Goal: Obtain resource: Download file/media

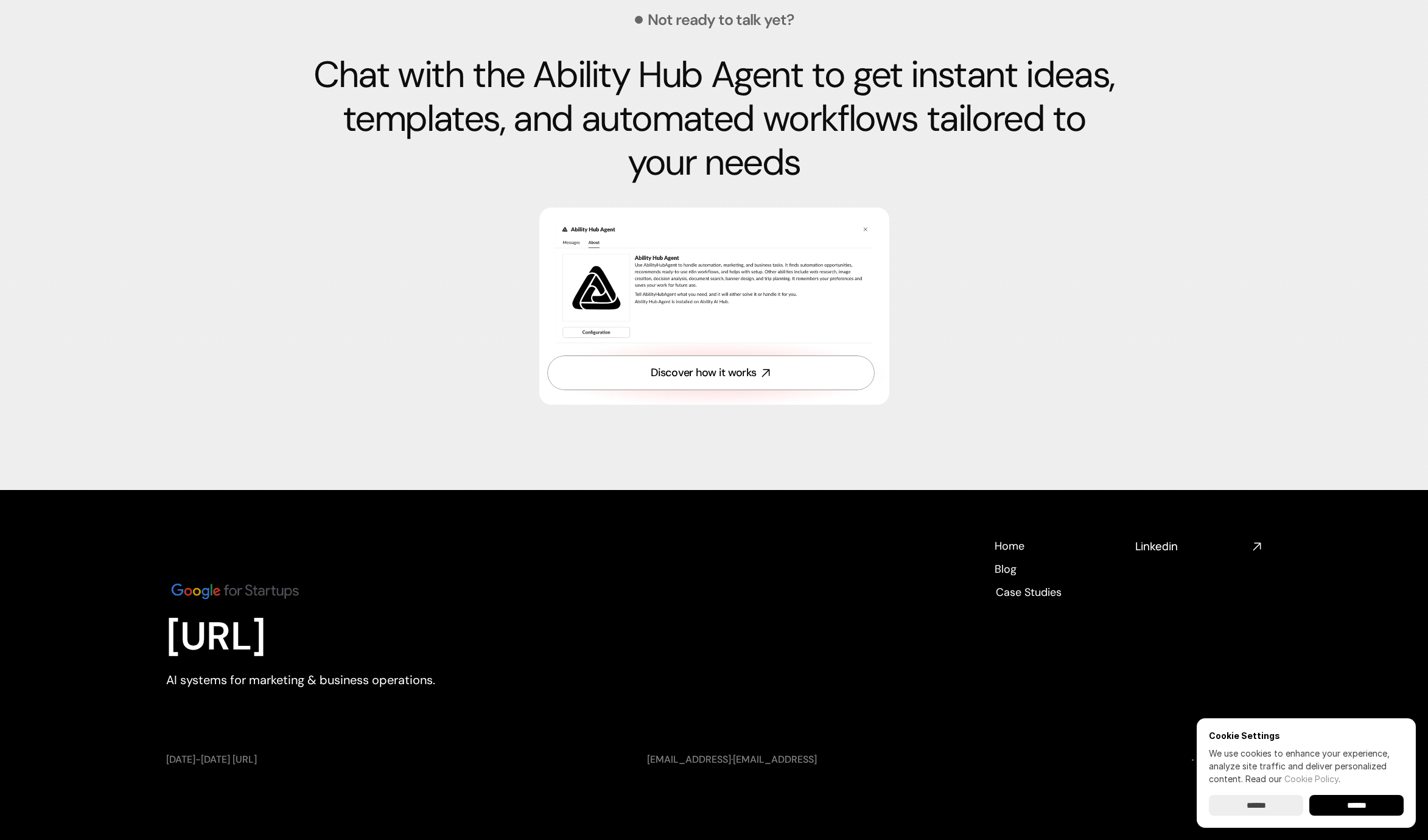
scroll to position [4129, 0]
drag, startPoint x: 331, startPoint y: 595, endPoint x: 172, endPoint y: 591, distance: 159.1
click at [150, 590] on footer "Ability.ai AI systems for marketing & business operations. Home Home Blog Blog …" at bounding box center [714, 664] width 1428 height 349
drag, startPoint x: 400, startPoint y: 586, endPoint x: 215, endPoint y: 593, distance: 185.1
click at [400, 586] on div "Ability.ai AI systems for marketing & business operations." at bounding box center [334, 634] width 334 height 190
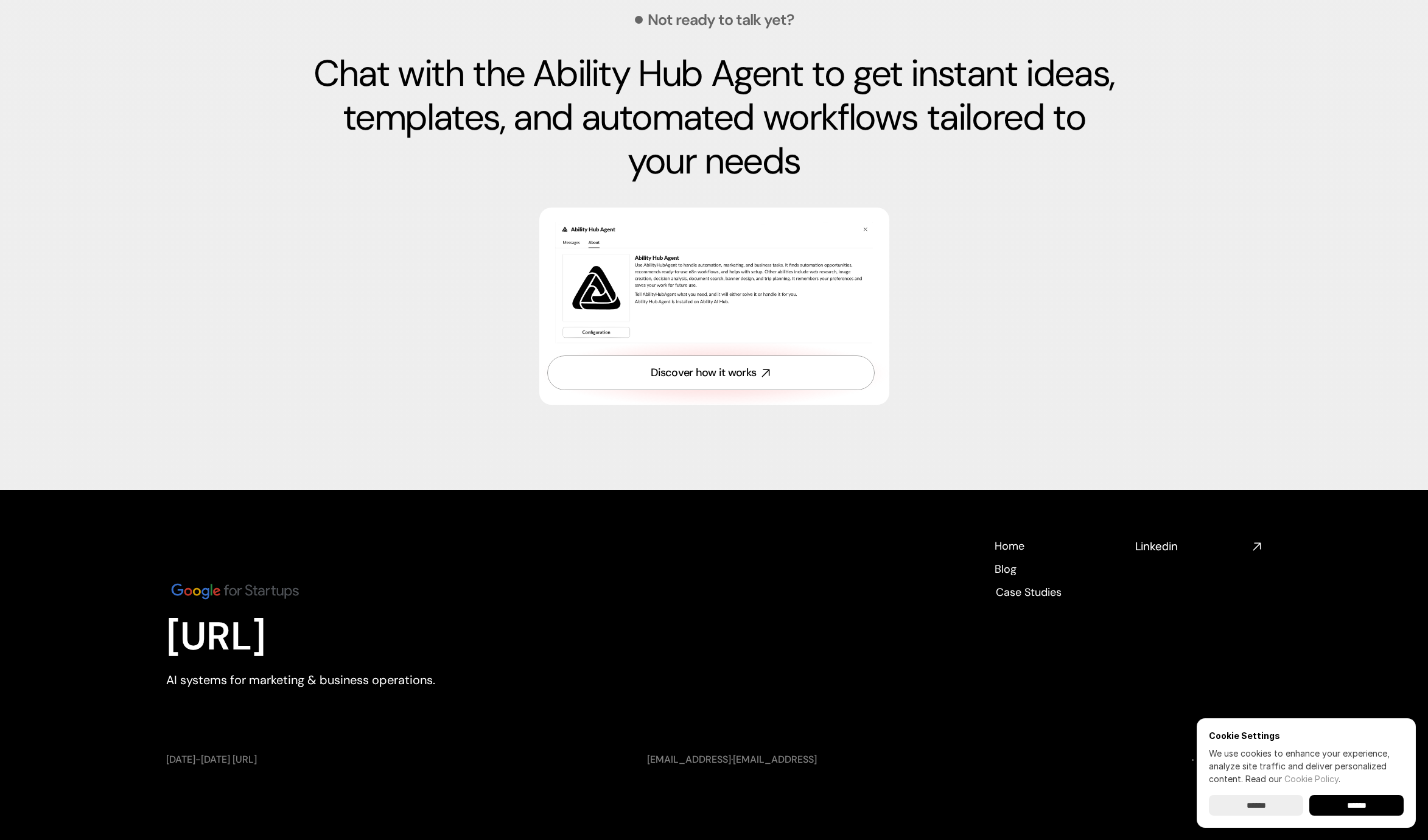
drag, startPoint x: 218, startPoint y: 591, endPoint x: 268, endPoint y: 591, distance: 50.0
click at [218, 591] on img at bounding box center [235, 590] width 137 height 23
drag, startPoint x: 161, startPoint y: 638, endPoint x: 572, endPoint y: 725, distance: 420.1
click at [572, 725] on footer "Ability.ai AI systems for marketing & business operations. Home Home Blog Blog …" at bounding box center [714, 664] width 1428 height 349
click at [591, 686] on div "Ability.ai AI systems for marketing & business operations. Home Home Blog Blog …" at bounding box center [714, 634] width 1095 height 190
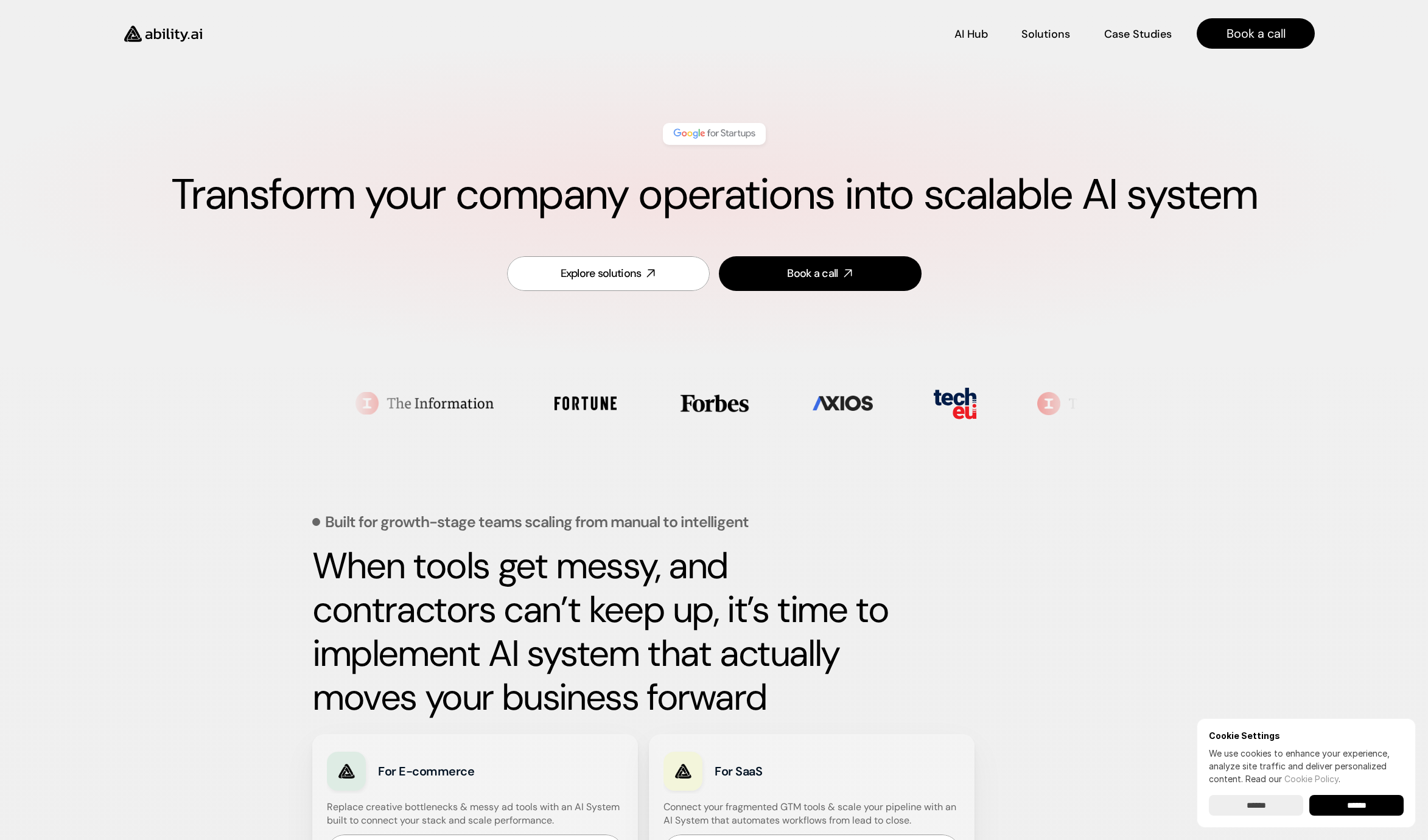
scroll to position [0, 0]
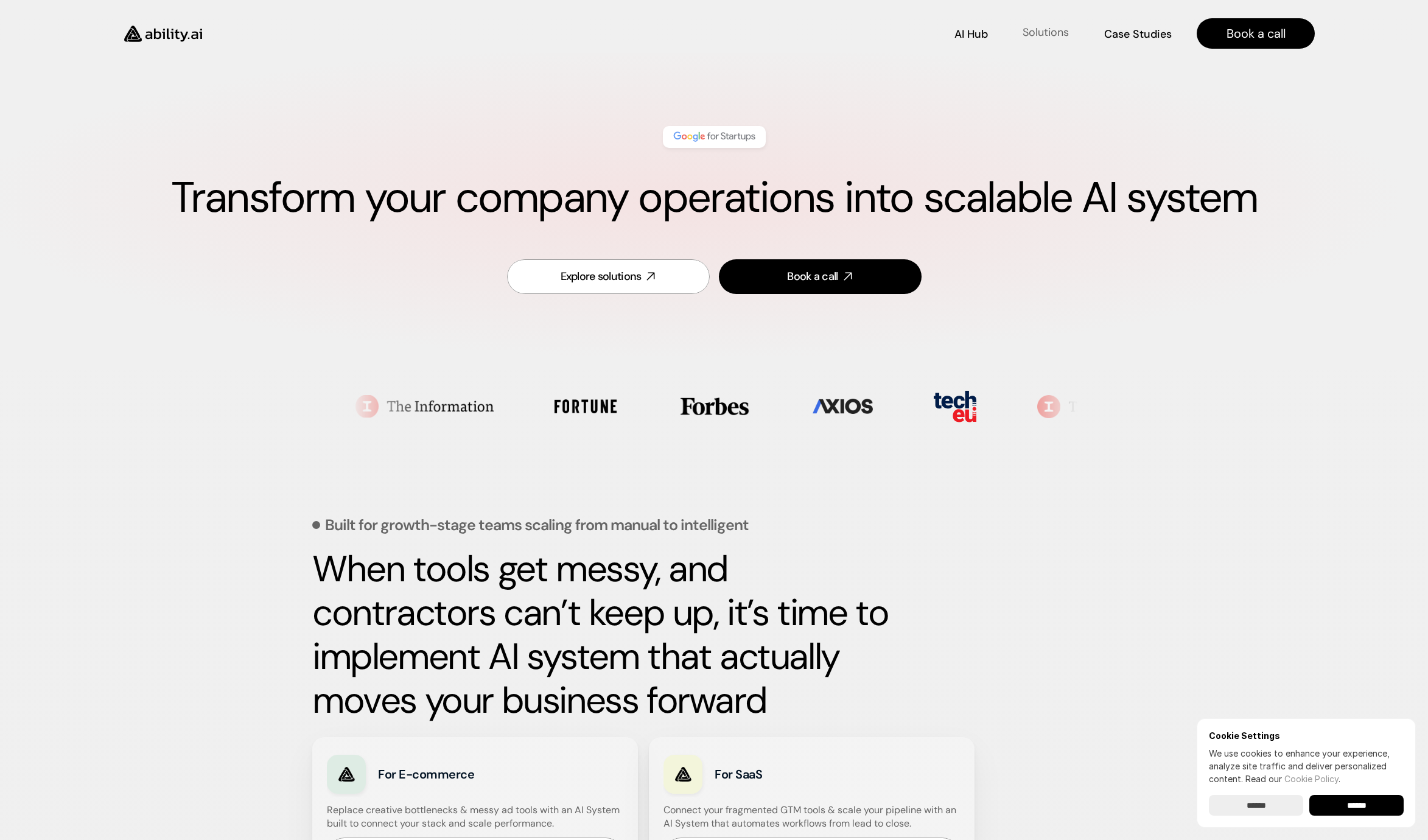
click at [1040, 31] on p "Solutions" at bounding box center [1045, 32] width 46 height 15
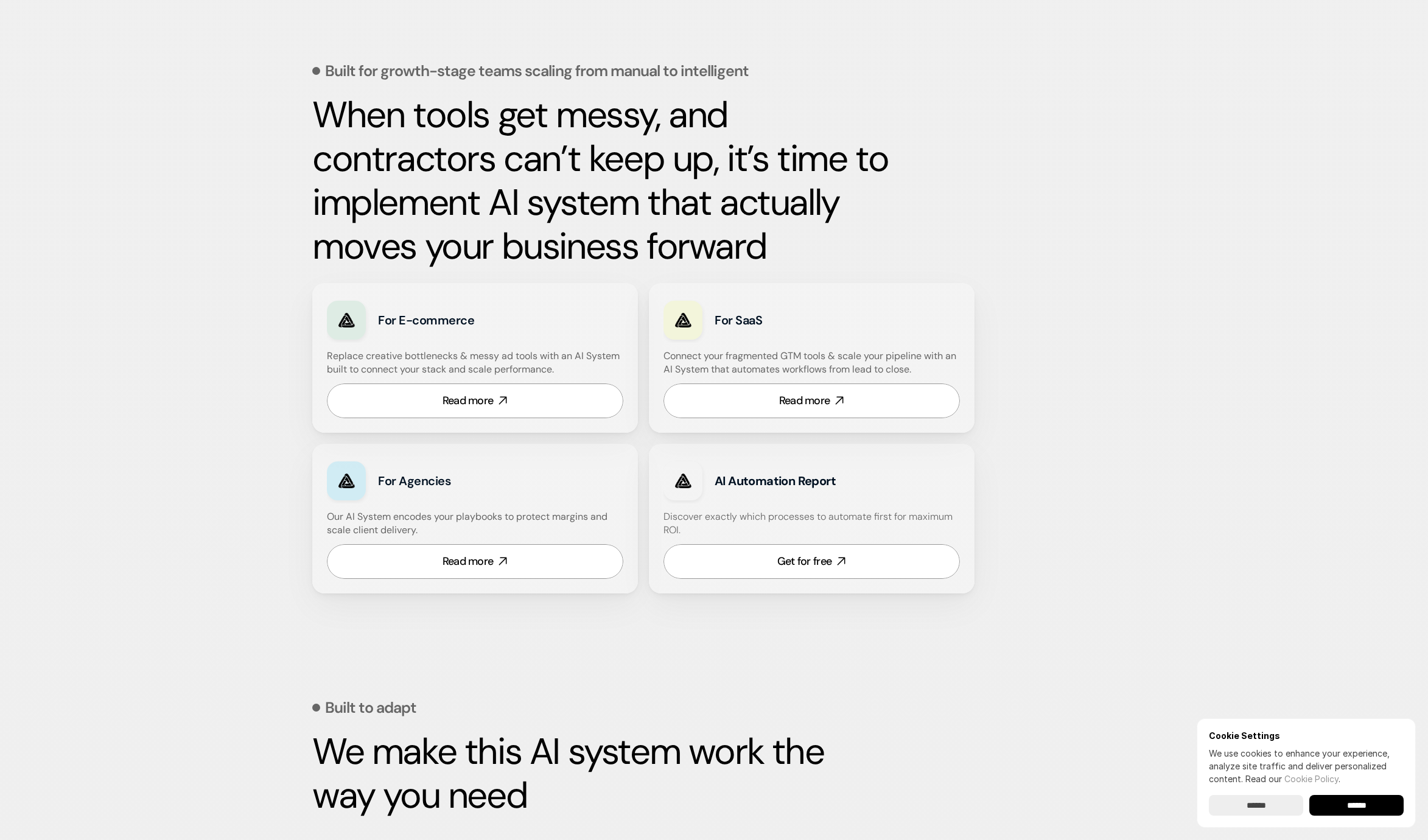
scroll to position [455, 0]
drag, startPoint x: 712, startPoint y: 478, endPoint x: 927, endPoint y: 475, distance: 215.0
click at [926, 475] on div "AI Automation Report" at bounding box center [812, 480] width 297 height 45
drag, startPoint x: 929, startPoint y: 469, endPoint x: 837, endPoint y: 489, distance: 94.1
click at [929, 469] on div "AI Automation Report" at bounding box center [812, 480] width 297 height 45
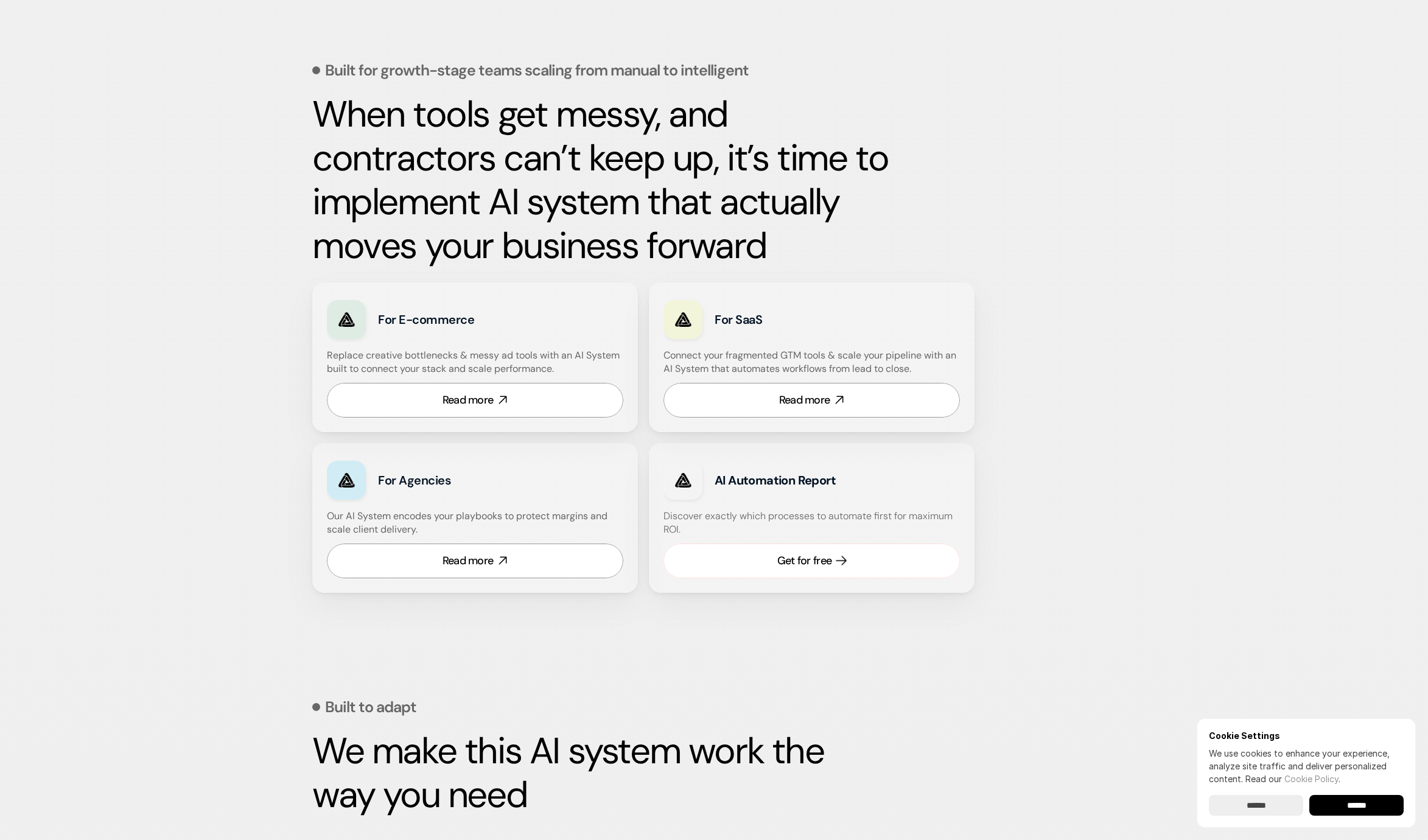
click at [778, 553] on div "Get for free" at bounding box center [804, 561] width 54 height 15
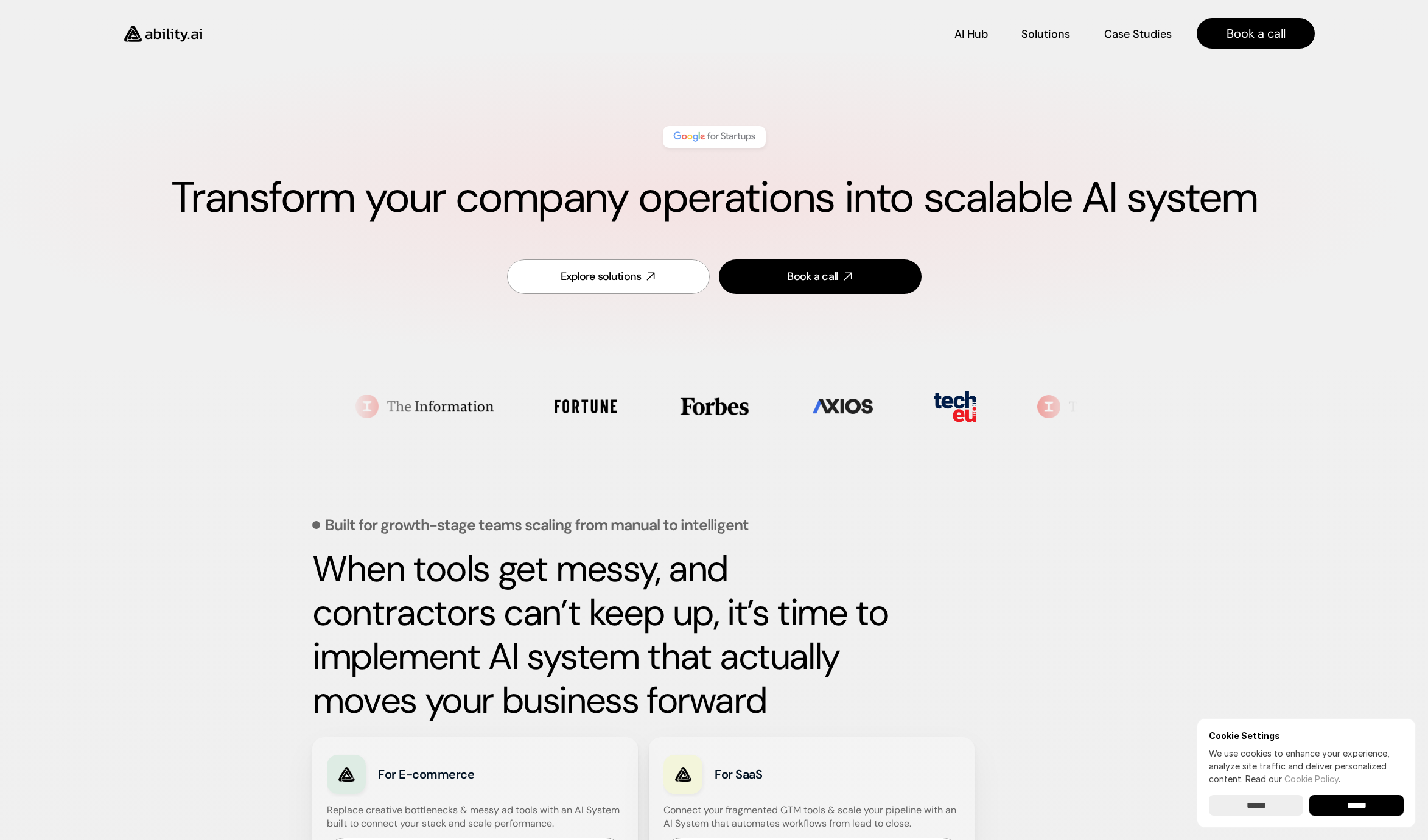
scroll to position [0, 0]
drag, startPoint x: 177, startPoint y: 39, endPoint x: 186, endPoint y: 1, distance: 39.1
click at [177, 39] on img at bounding box center [163, 34] width 100 height 38
click at [783, 199] on h1 "Transform your company operations into scalable AI system" at bounding box center [714, 197] width 1331 height 51
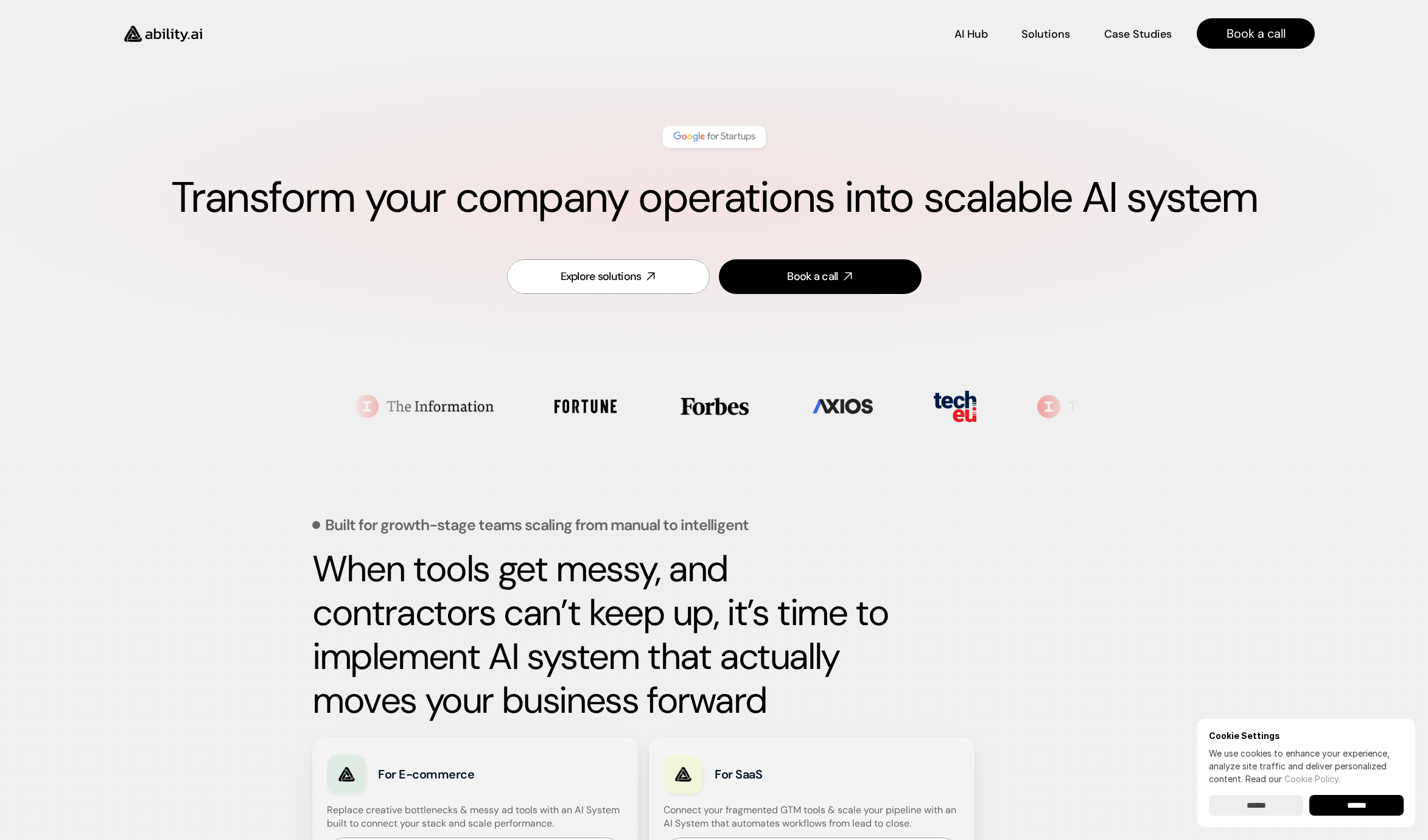
click at [783, 199] on h1 "Transform your company operations into scalable AI system" at bounding box center [714, 197] width 1331 height 51
click at [908, 200] on h1 "Transform your company operations into scalable AI system" at bounding box center [714, 197] width 1331 height 51
click at [967, 201] on h1 "Transform your company operations into scalable AI system" at bounding box center [714, 197] width 1331 height 51
drag, startPoint x: 967, startPoint y: 201, endPoint x: 1009, endPoint y: 199, distance: 42.0
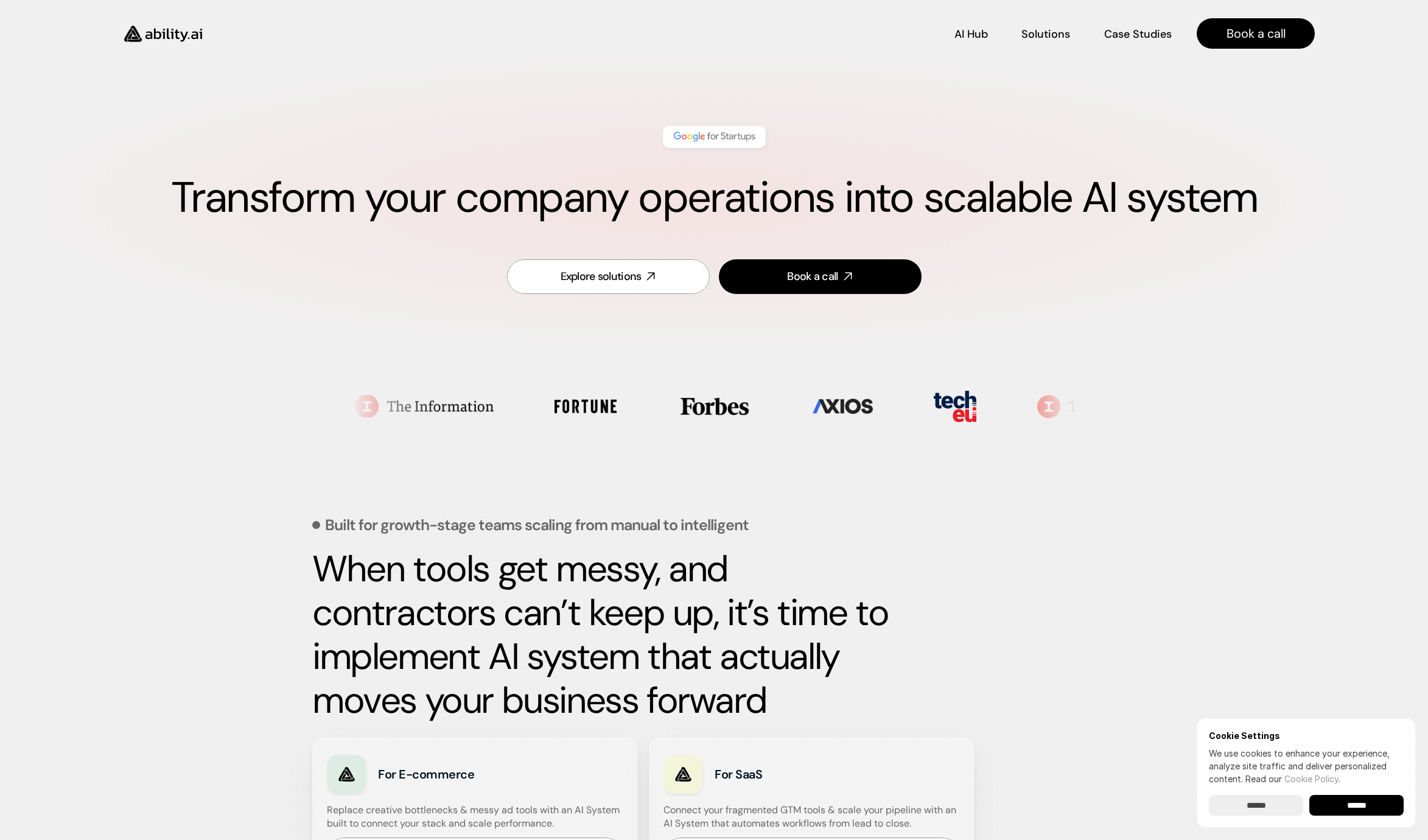
click at [967, 200] on h1 "Transform your company operations into scalable AI system" at bounding box center [714, 197] width 1331 height 51
click at [1190, 193] on h1 "Transform your company operations into scalable AI system" at bounding box center [714, 197] width 1331 height 51
click at [1091, 196] on h1 "Transform your company operations into scalable AI system" at bounding box center [714, 197] width 1331 height 51
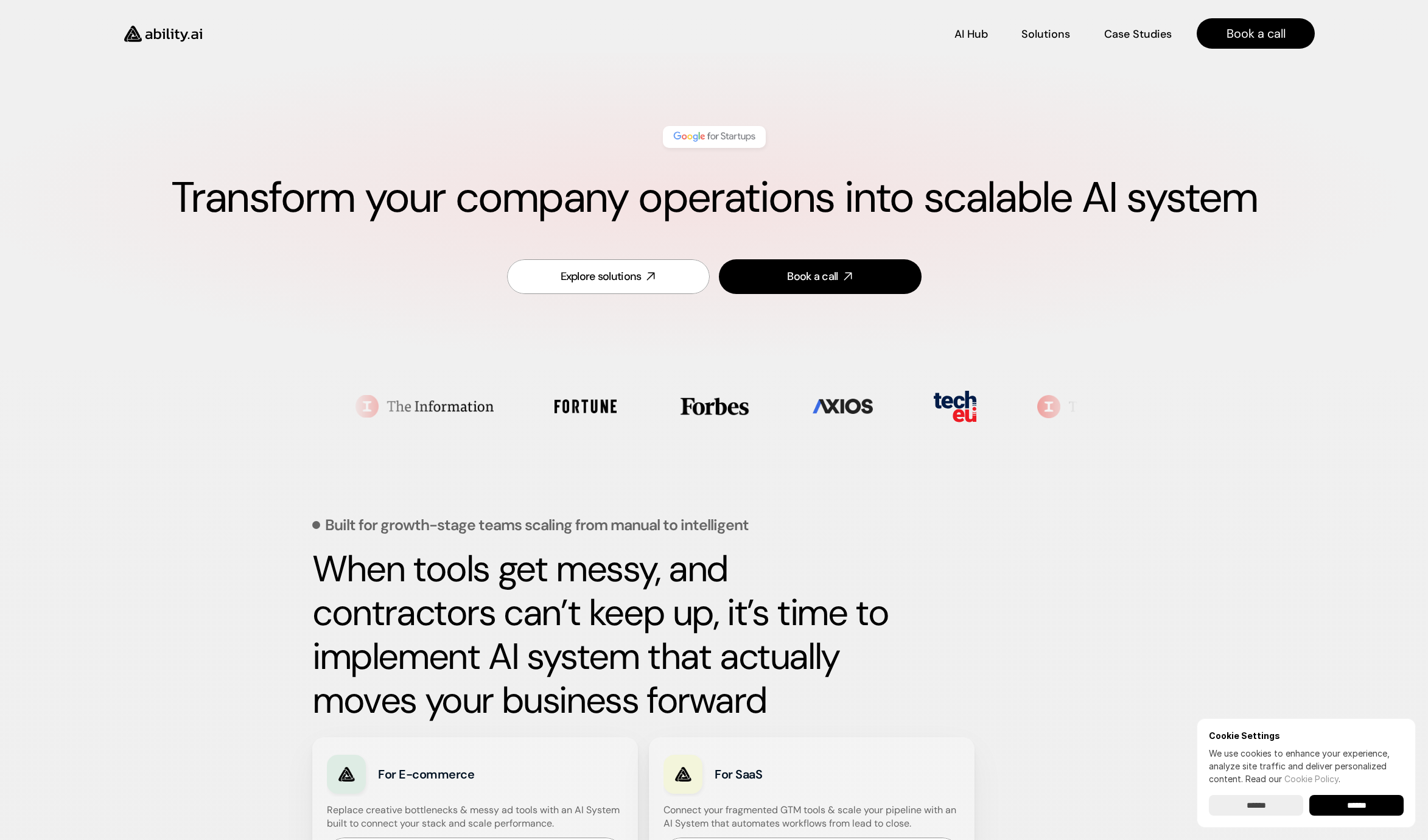
click at [1000, 199] on h1 "Transform your company operations into scalable AI system" at bounding box center [714, 197] width 1331 height 51
click at [876, 199] on h1 "Transform your company operations into scalable AI system" at bounding box center [714, 197] width 1331 height 51
click at [747, 209] on h1 "Transform your company operations into scalable AI system" at bounding box center [714, 197] width 1331 height 51
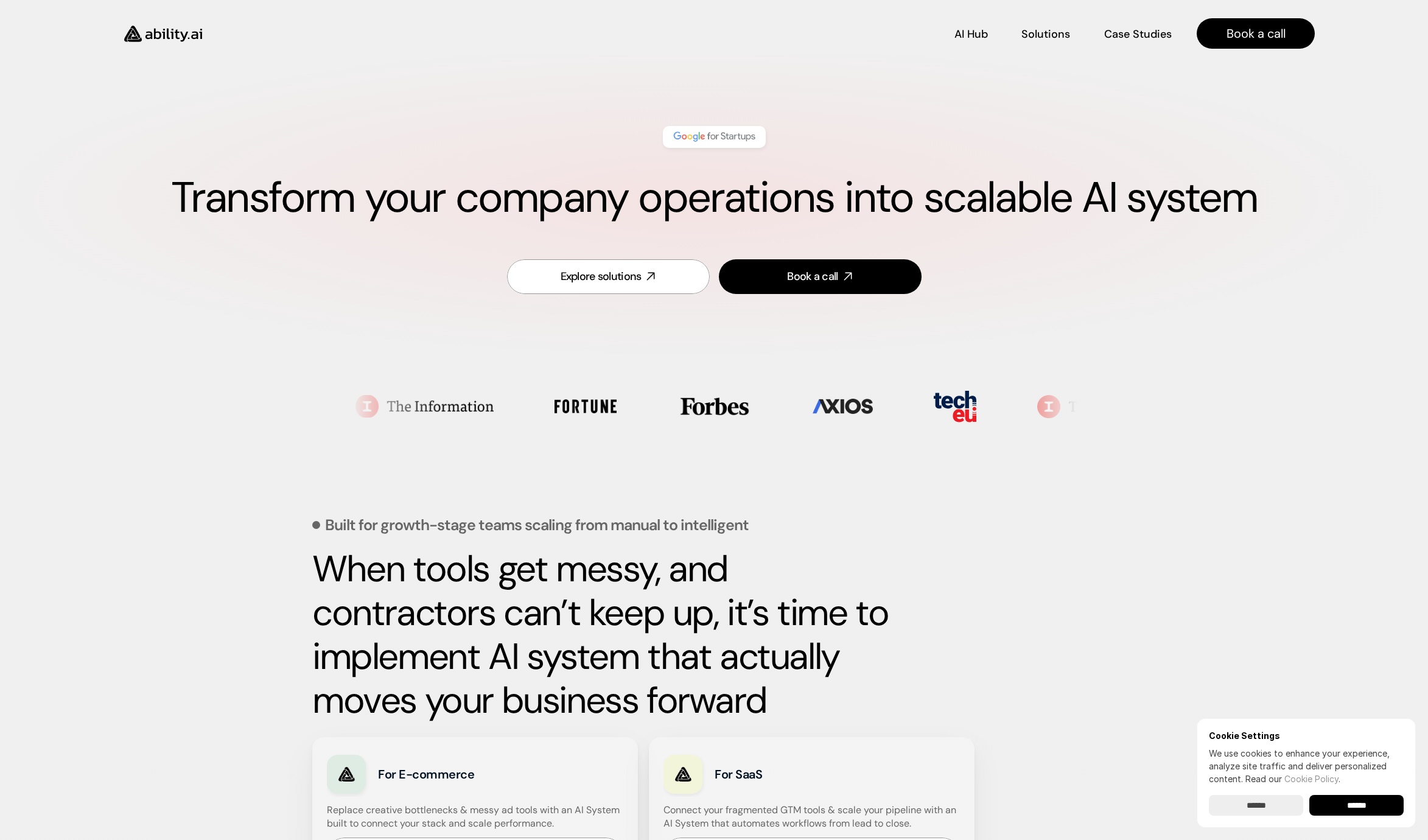
click at [747, 209] on h1 "Transform your company operations into scalable AI system" at bounding box center [714, 197] width 1331 height 51
click at [517, 194] on h1 "Transform your company operations into scalable AI system" at bounding box center [714, 197] width 1331 height 51
click at [403, 196] on h1 "Transform your company operations into scalable AI system" at bounding box center [714, 197] width 1331 height 51
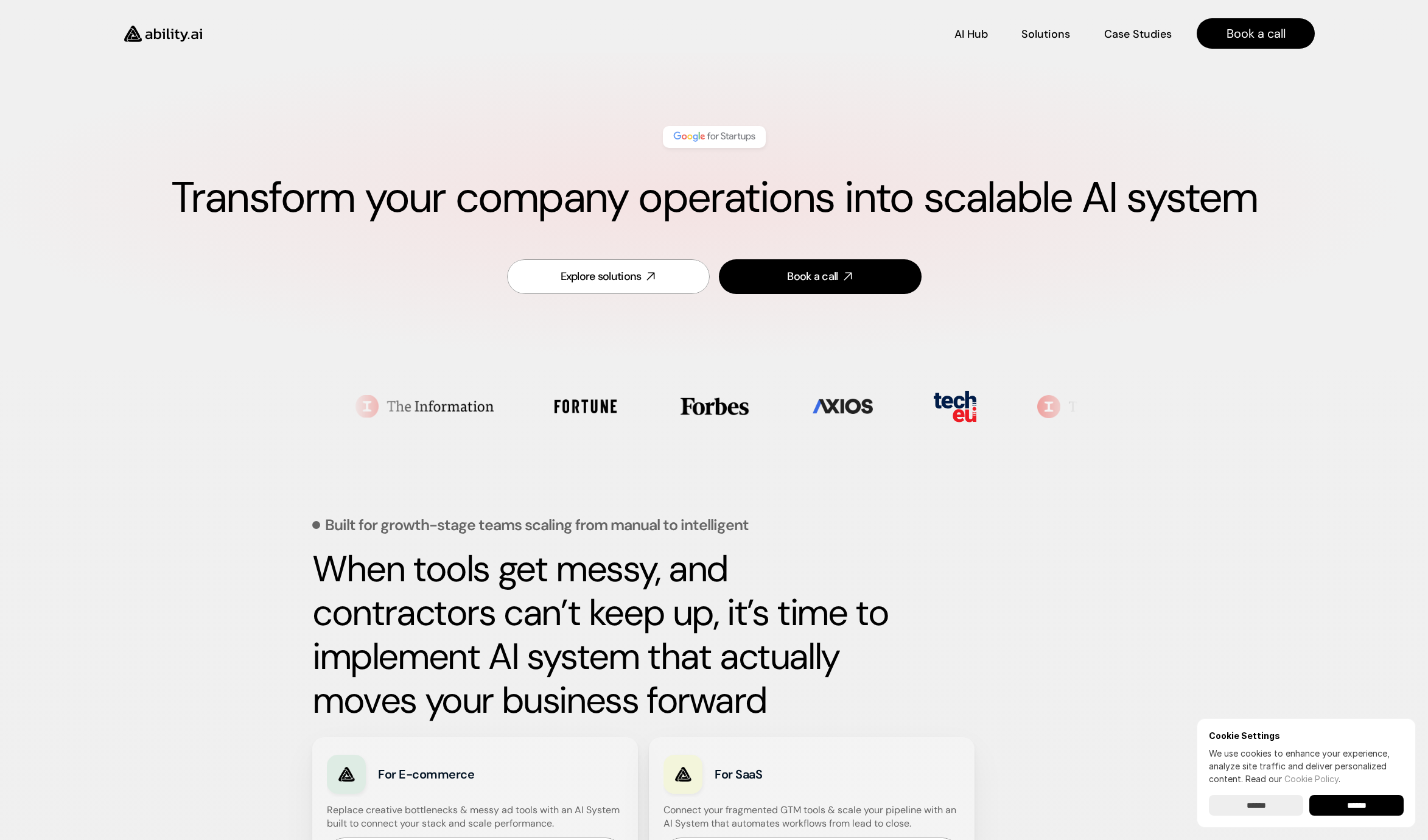
click at [290, 195] on h1 "Transform your company operations into scalable AI system" at bounding box center [714, 197] width 1331 height 51
click at [428, 195] on h1 "Transform your company operations into scalable AI system" at bounding box center [714, 197] width 1331 height 51
click at [499, 196] on h1 "Transform your company operations into scalable AI system" at bounding box center [714, 197] width 1331 height 51
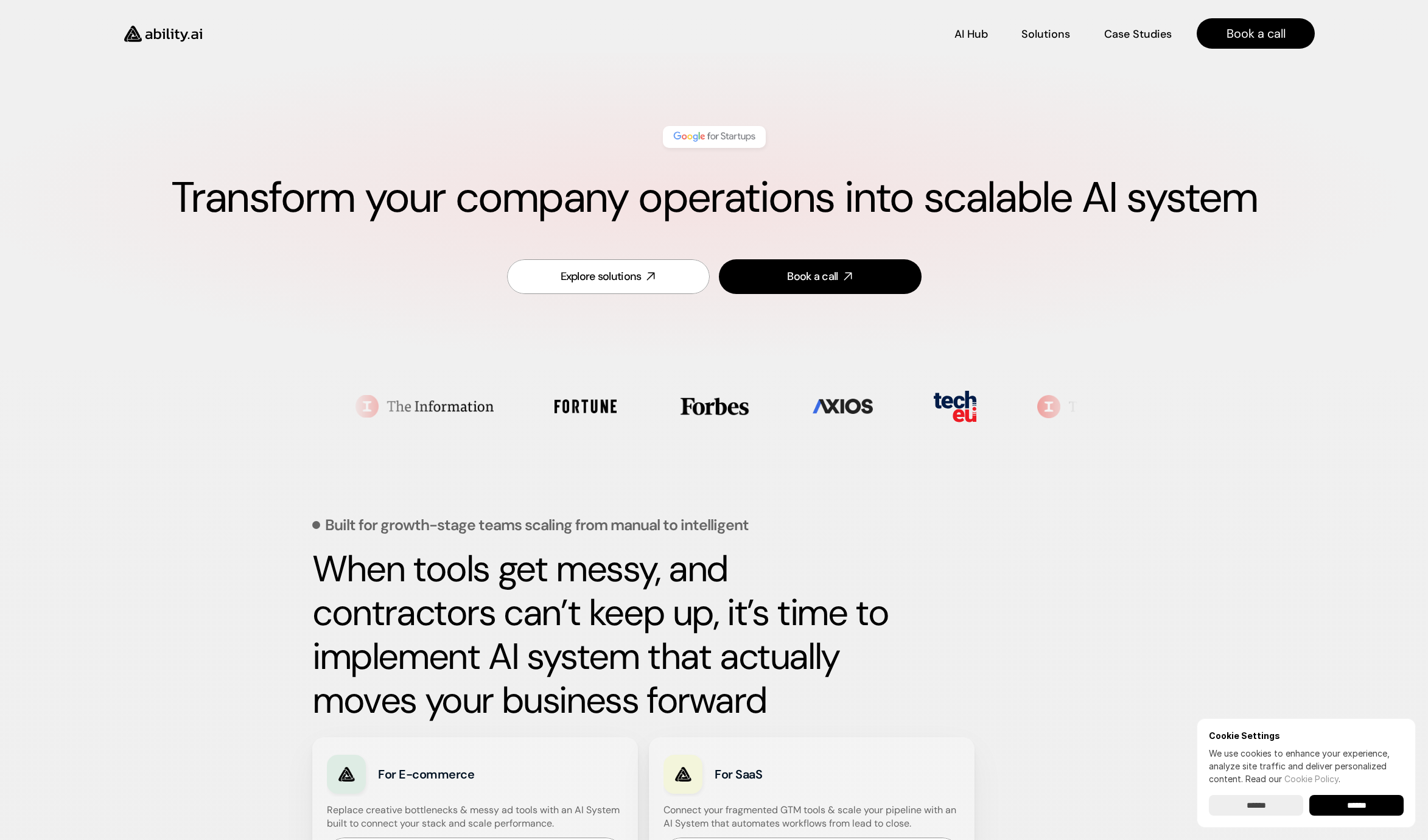
click at [499, 197] on h1 "Transform your company operations into scalable AI system" at bounding box center [714, 197] width 1331 height 51
click at [719, 195] on h1 "Transform your company operations into scalable AI system" at bounding box center [714, 197] width 1331 height 51
click at [896, 196] on h1 "Transform your company operations into scalable AI system" at bounding box center [714, 197] width 1331 height 51
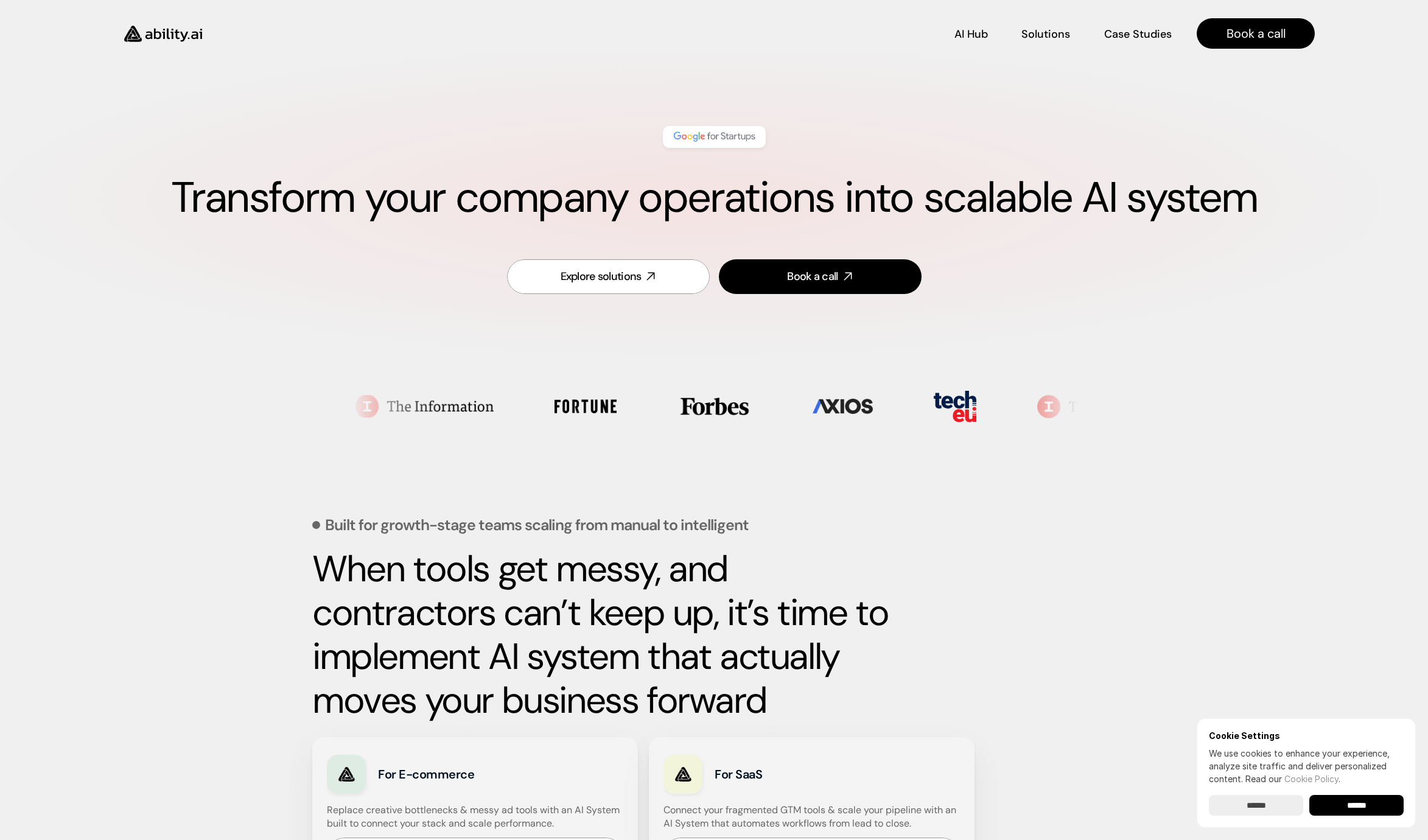
click at [1003, 196] on h1 "Transform your company operations into scalable AI system" at bounding box center [714, 197] width 1331 height 51
click at [1096, 193] on h1 "Transform your company operations into scalable AI system" at bounding box center [714, 197] width 1331 height 51
drag, startPoint x: 1096, startPoint y: 193, endPoint x: 1126, endPoint y: 194, distance: 30.0
click at [1096, 193] on h1 "Transform your company operations into scalable AI system" at bounding box center [714, 197] width 1331 height 51
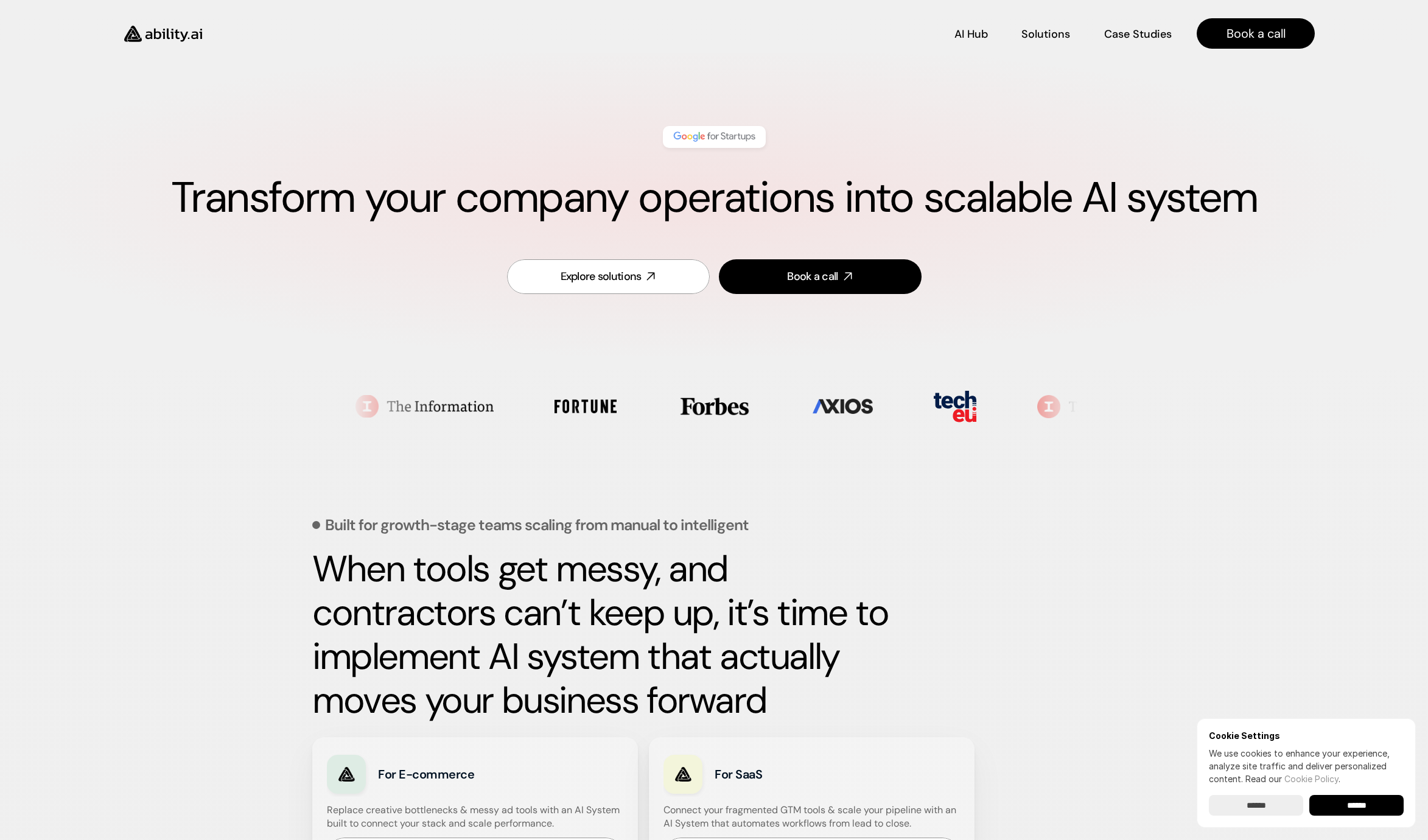
click at [1137, 194] on h1 "Transform your company operations into scalable AI system" at bounding box center [714, 197] width 1331 height 51
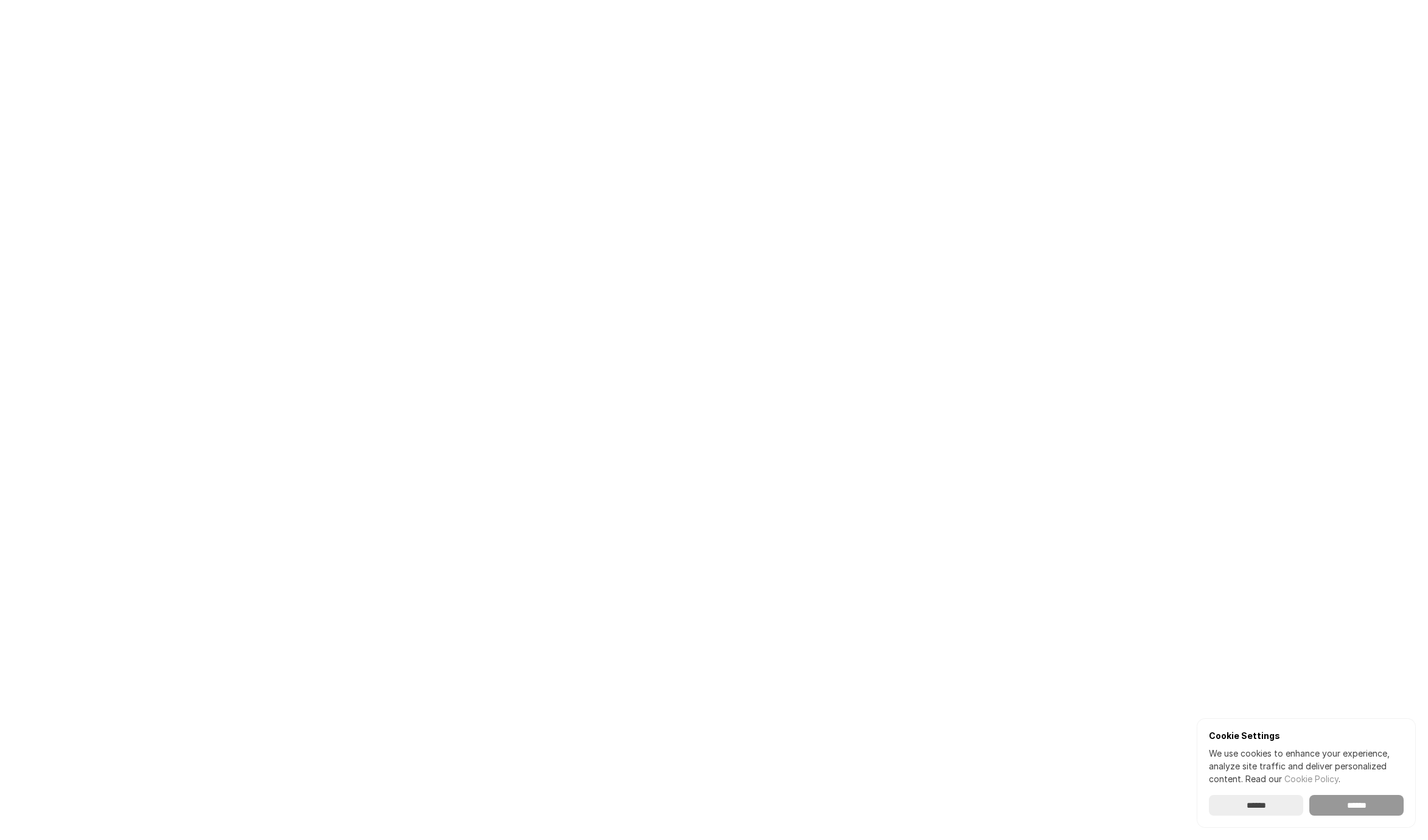
click at [1370, 802] on input "******" at bounding box center [1356, 805] width 94 height 20
